Goal: Information Seeking & Learning: Learn about a topic

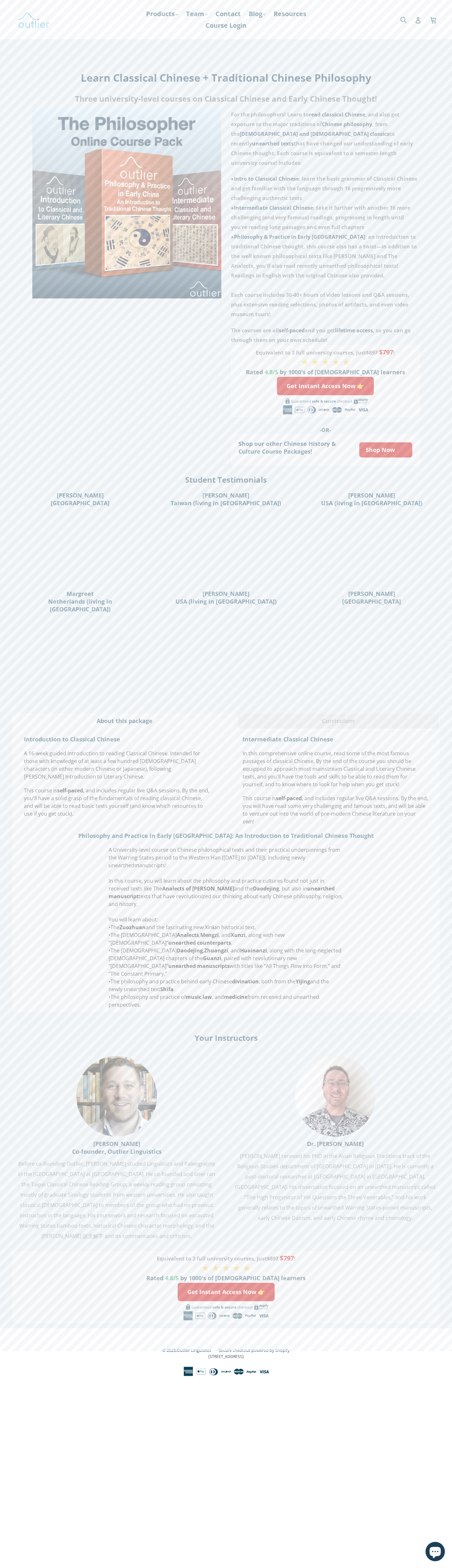
click at [366, 7] on div "Submit Search Log in Cart Cart expand/collapse" at bounding box center [382, 19] width 104 height 40
click at [425, 1032] on div "Your Instructors" at bounding box center [225, 1039] width 427 height 14
click at [279, 1351] on html "The Philosopher - Three-Course Pack – Outlier Linguistics Skip to content Submit" at bounding box center [226, 675] width 452 height 1351
click at [20, 948] on div "Introduction to Classical Chinese A 16-week guided introduction to reading Clas…" at bounding box center [225, 872] width 427 height 280
click at [348, 124] on span "Chinese philosophy" at bounding box center [347, 124] width 51 height 7
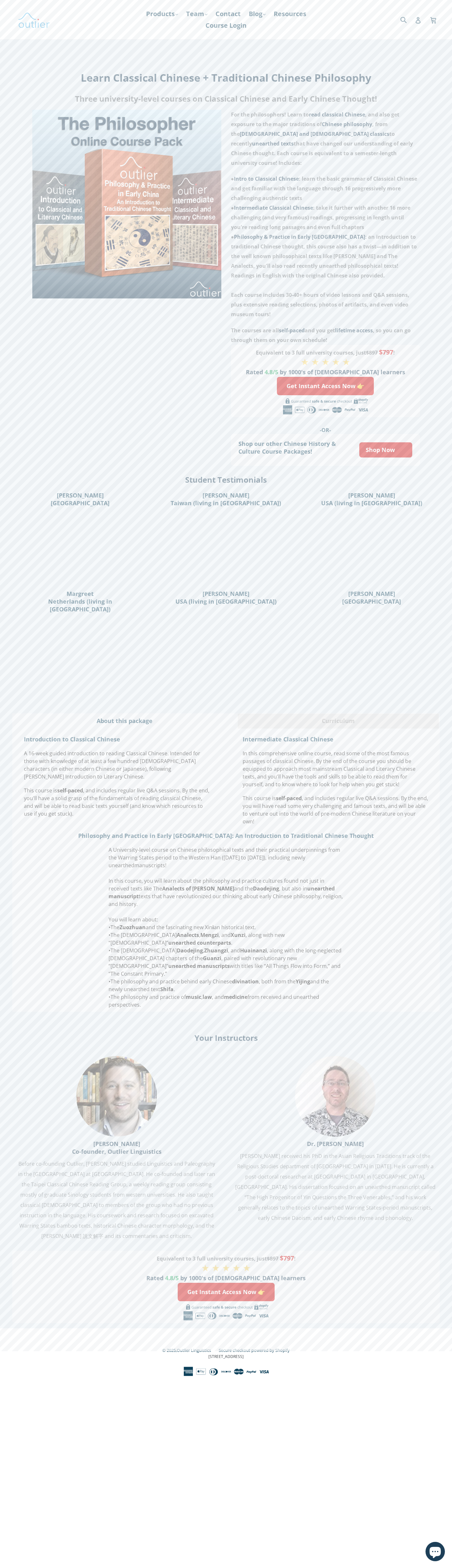
click at [325, 179] on span "● Intro to Classical Chinese : learn the basic grammar of Classical Chinese and…" at bounding box center [324, 188] width 186 height 26
click at [263, 368] on span "Rated" at bounding box center [254, 372] width 17 height 8
click at [277, 19] on link "Resources" at bounding box center [290, 13] width 39 height 12
click at [423, 1351] on html "The Philosopher - Three-Course Pack – Outlier Linguistics Skip to content Submit" at bounding box center [226, 675] width 452 height 1351
click at [433, 1351] on html "The Philosopher - Three-Course Pack – Outlier Linguistics Skip to content Submit" at bounding box center [226, 675] width 452 height 1351
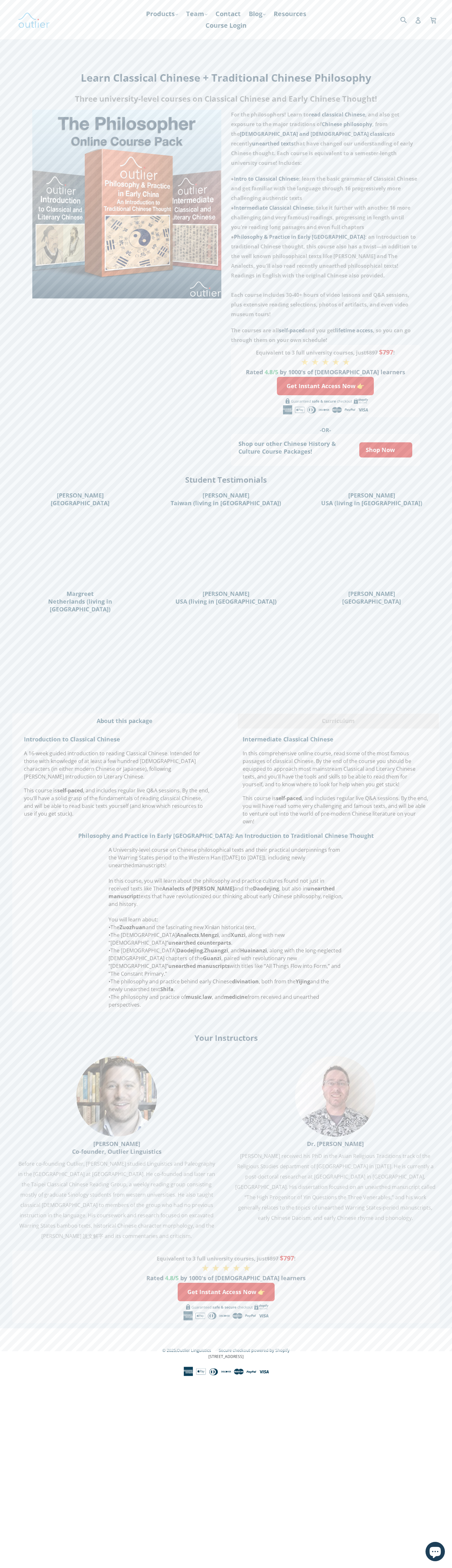
click at [2, 822] on div "Learn Classical Chinese + Traditional Chinese Philosophy Three university-level…" at bounding box center [226, 690] width 452 height 1275
click at [348, 124] on span "Chinese philosophy" at bounding box center [347, 124] width 51 height 7
click at [325, 208] on span "● Intermediate Classical Chinese : take it further with another 16 more challen…" at bounding box center [320, 217] width 180 height 26
click at [278, 368] on span "4.8/5" at bounding box center [271, 372] width 13 height 8
